Goal: Check status: Check status

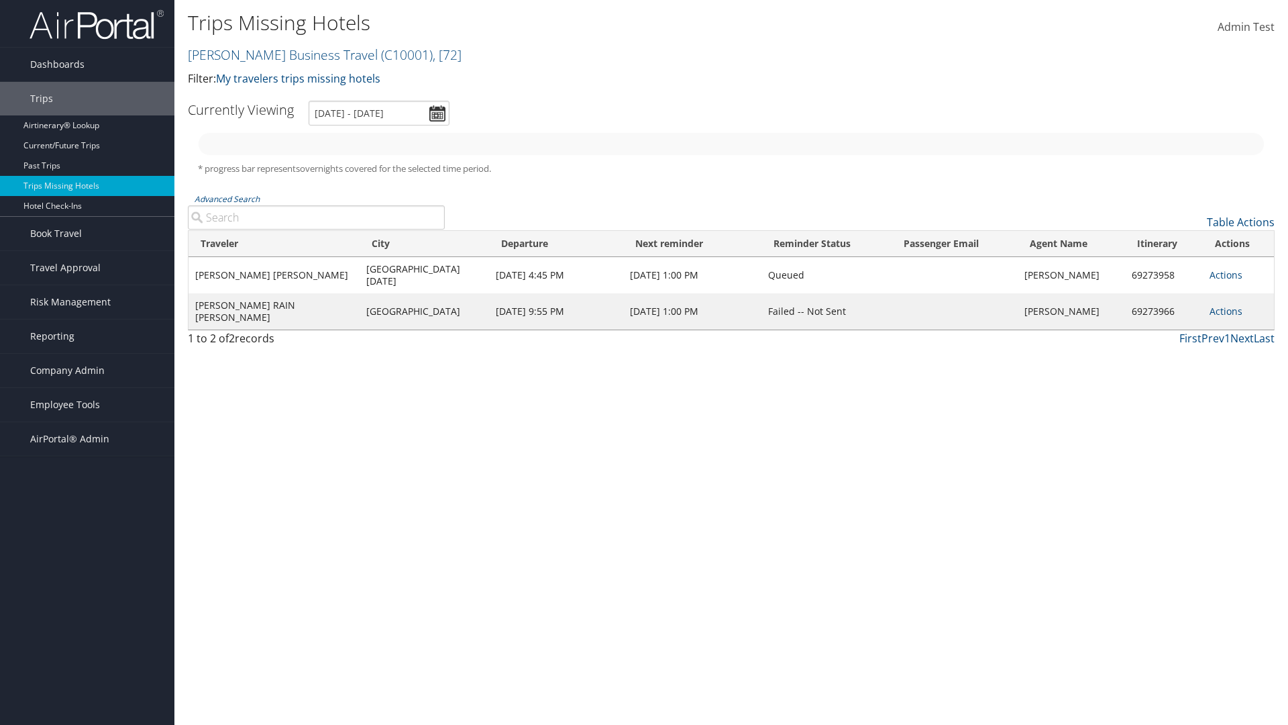
click at [276, 54] on link "[PERSON_NAME] Business Travel ( C10001 ) , [ 72 ]" at bounding box center [325, 55] width 274 height 18
click at [0, 0] on input "search" at bounding box center [0, 0] width 0 height 0
type input "[PERSON_NAME] Business Travel"
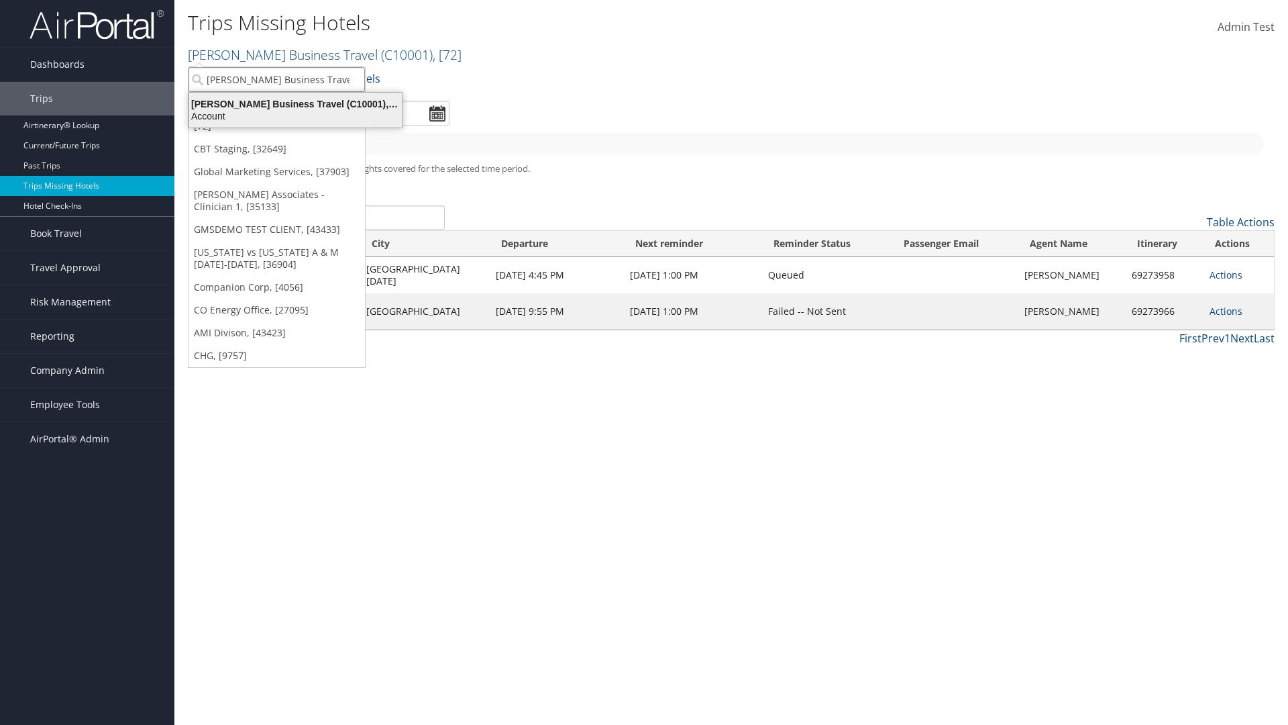
click at [295, 116] on div "Account" at bounding box center [295, 116] width 229 height 12
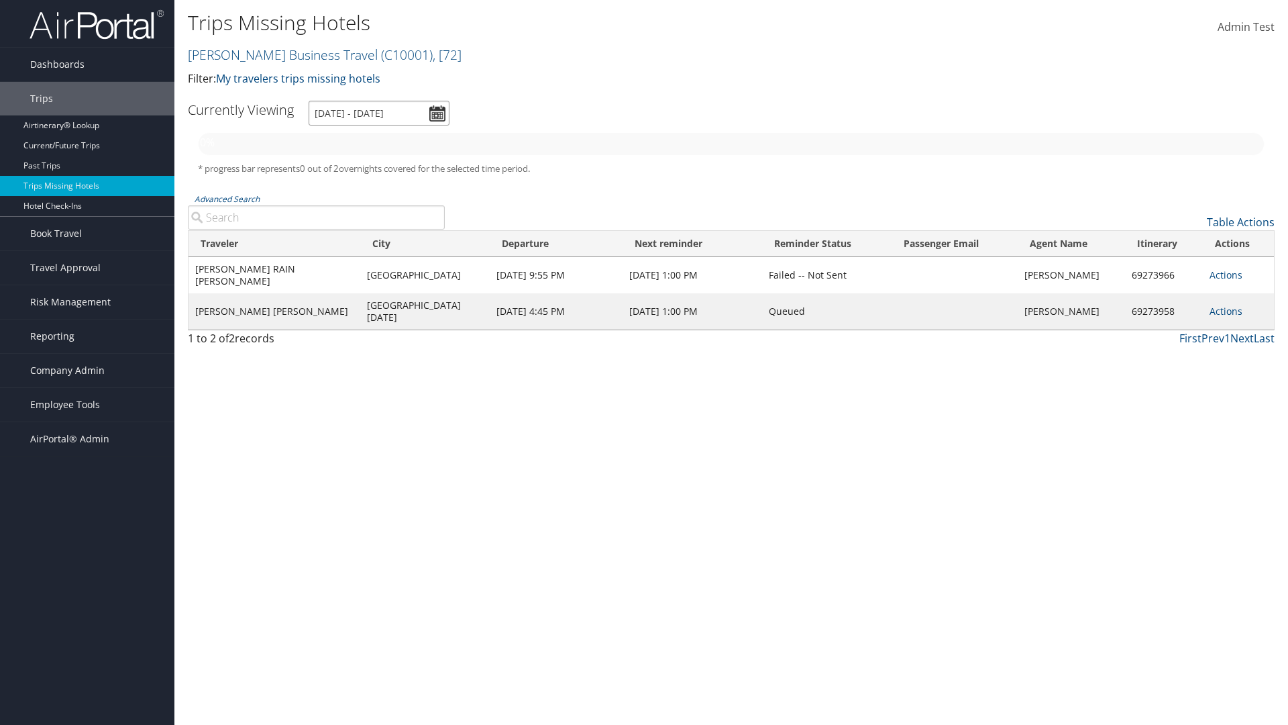
click at [379, 113] on input "[DATE] - [DATE]" at bounding box center [379, 113] width 141 height 25
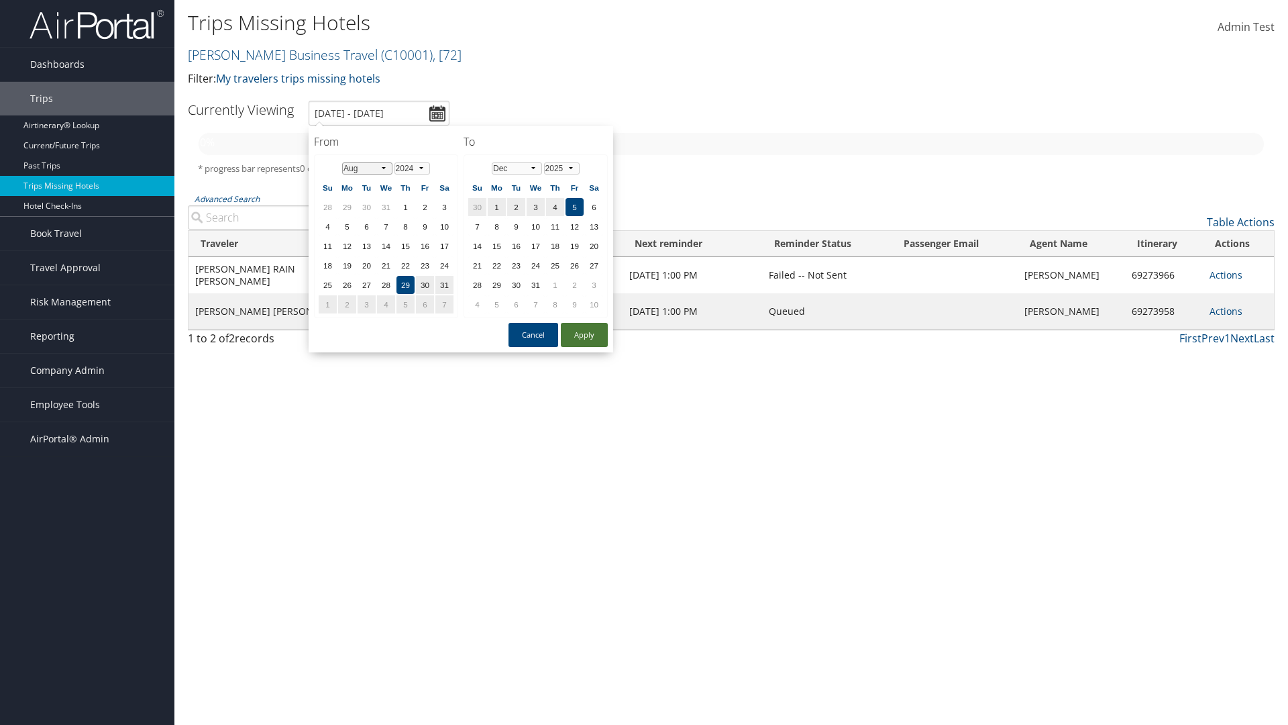
click at [367, 168] on select "Jan Feb Mar Apr May Jun [DATE] Aug Sep Oct Nov Dec" at bounding box center [367, 168] width 50 height 12
click at [584, 335] on button "Apply" at bounding box center [584, 335] width 47 height 24
type input "[DATE] - [DATE]"
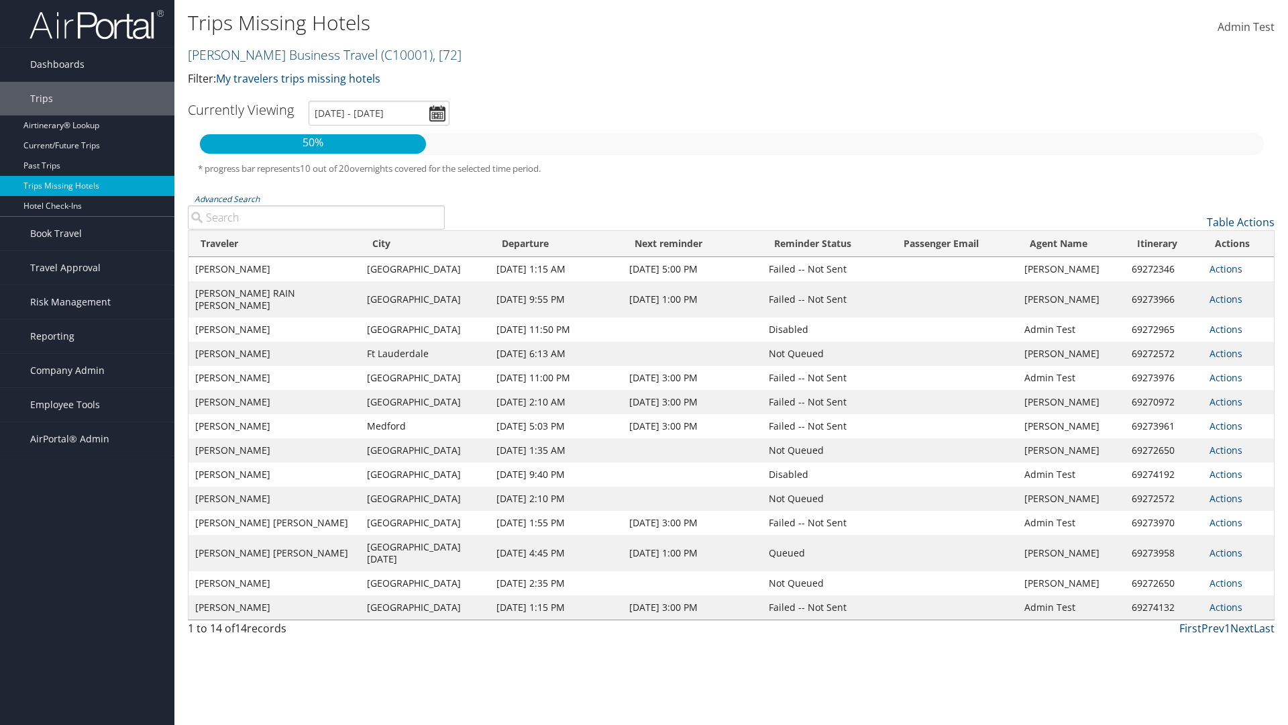
click at [1225, 274] on link "Actions" at bounding box center [1226, 268] width 33 height 13
